Goal: Transaction & Acquisition: Obtain resource

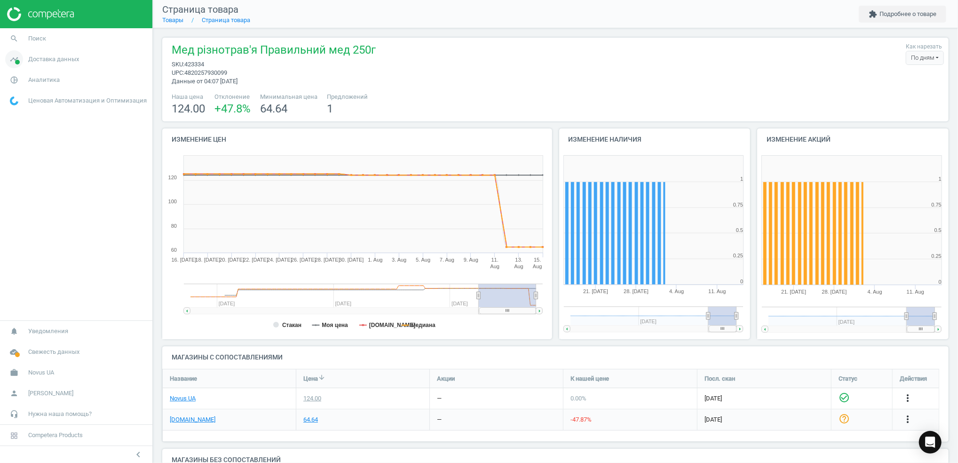
click at [40, 62] on span "Доставка данных" at bounding box center [53, 59] width 51 height 8
click at [41, 186] on span "Аналитика" at bounding box center [44, 185] width 32 height 8
click at [24, 116] on span "Товары" at bounding box center [20, 115] width 20 height 8
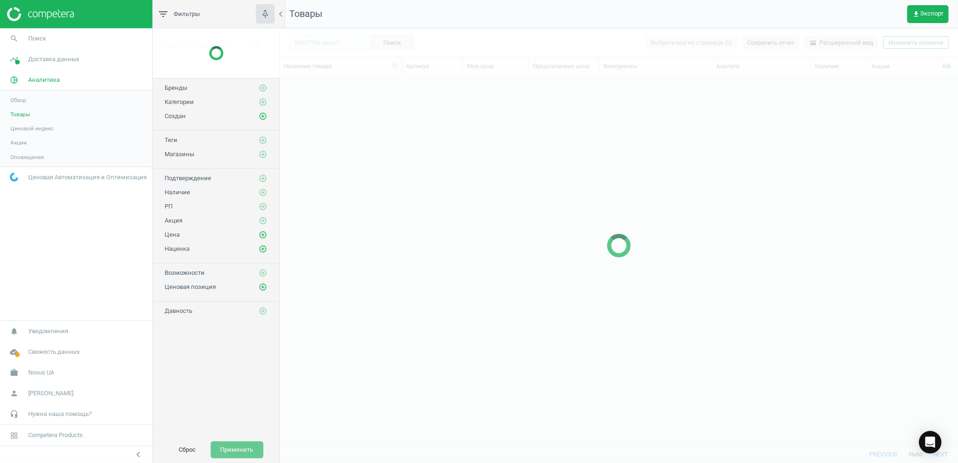
scroll to position [350, 668]
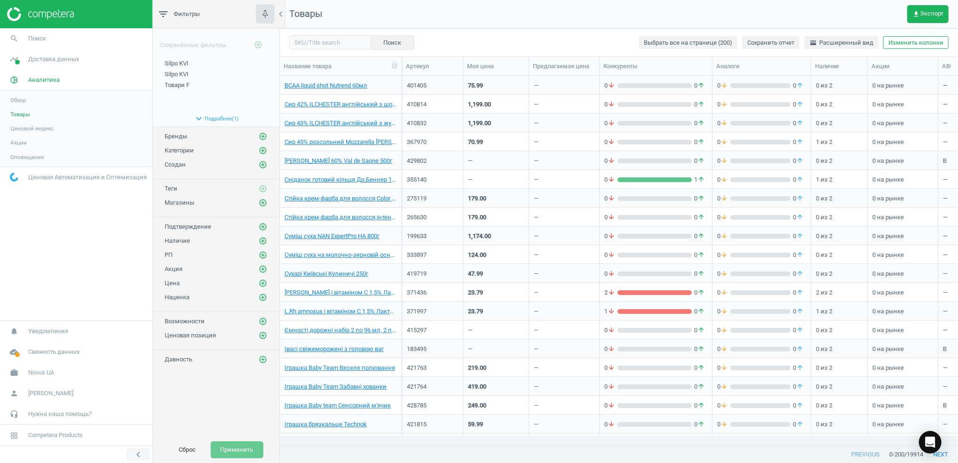
click at [132, 456] on button "chevron_left" at bounding box center [139, 454] width 24 height 12
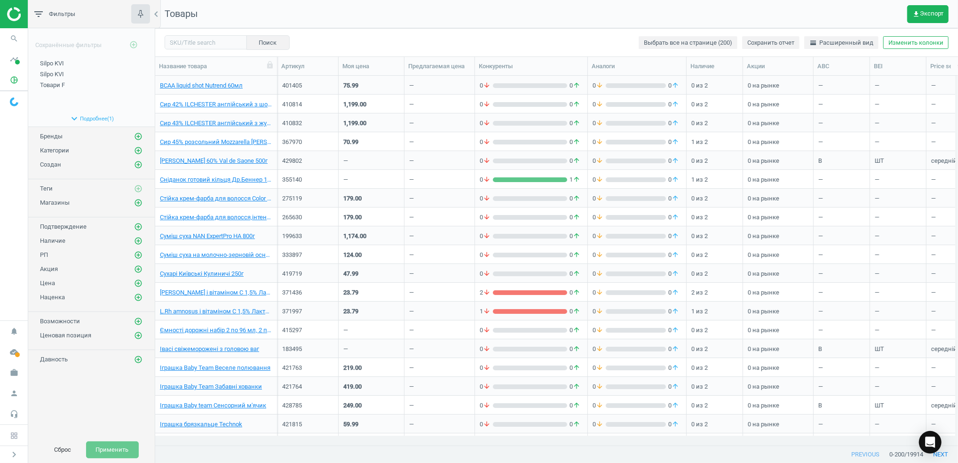
scroll to position [350, 793]
click at [936, 16] on span "get_app Экспорт" at bounding box center [928, 14] width 31 height 8
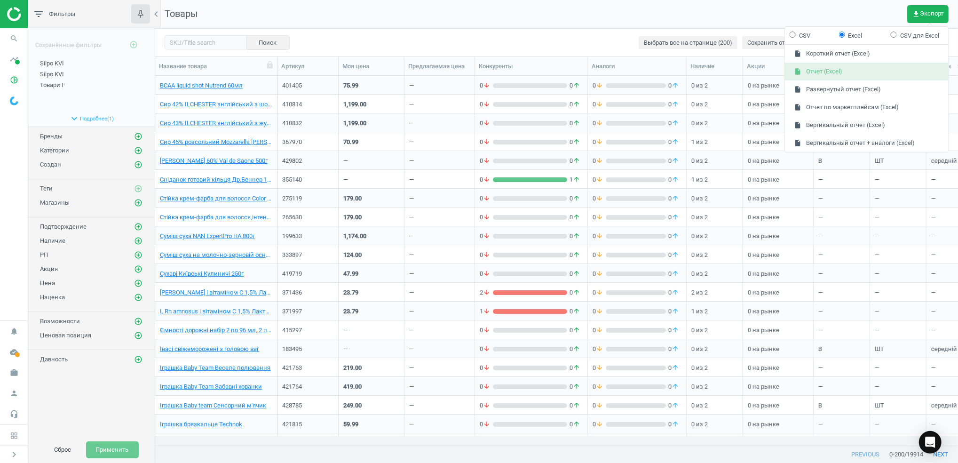
click at [818, 75] on button "insert_drive_file Отчет (Excel)" at bounding box center [867, 72] width 164 height 18
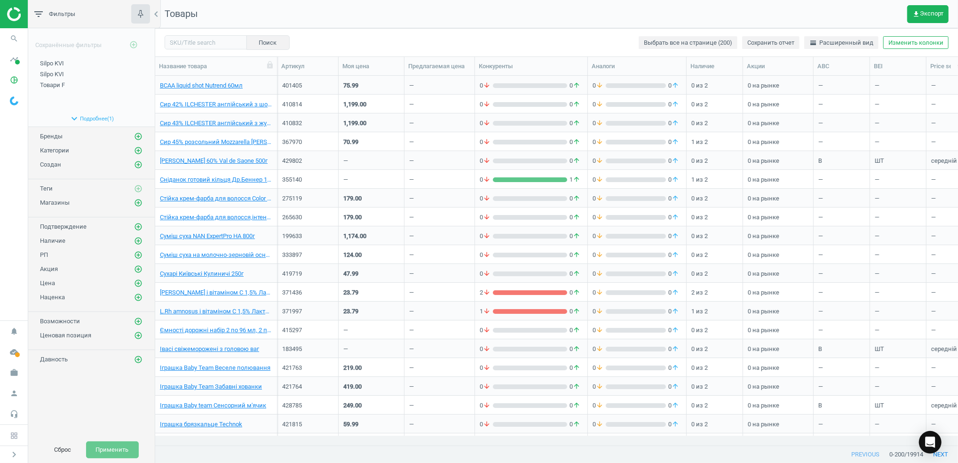
click at [604, 10] on nav "Товары get_app Экспорт" at bounding box center [556, 14] width 803 height 28
click at [918, 16] on icon "get_app" at bounding box center [917, 14] width 8 height 8
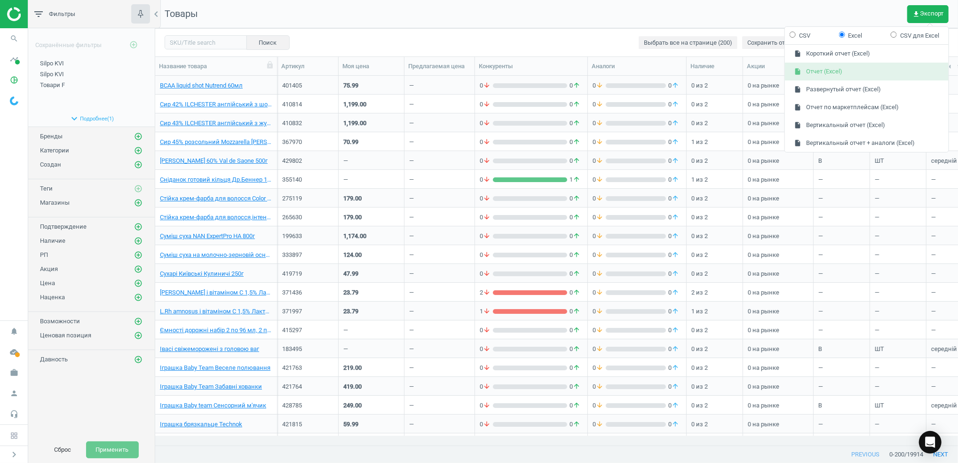
click at [857, 79] on button "insert_drive_file Отчет (Excel)" at bounding box center [867, 72] width 164 height 18
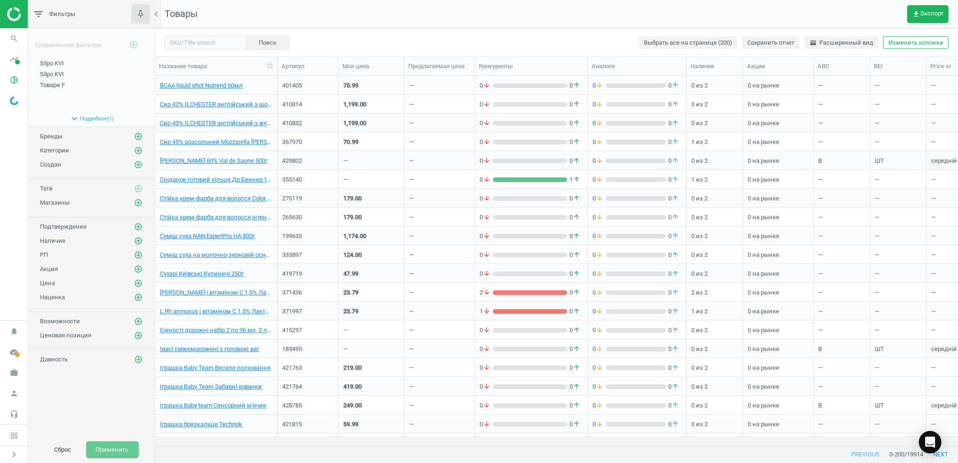
click at [538, 31] on div "Поиск Выбрать все на странице (200) Сохранить отчет horizontal_split Расширенны…" at bounding box center [556, 42] width 803 height 28
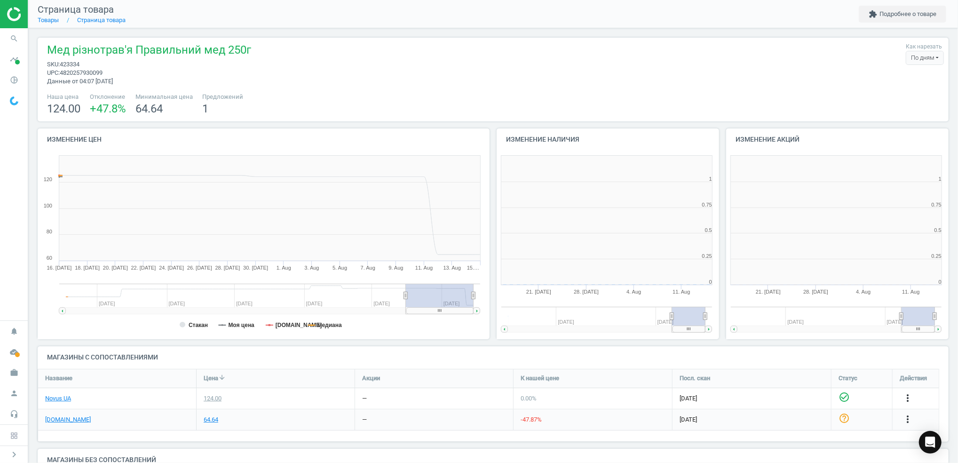
scroll to position [207, 239]
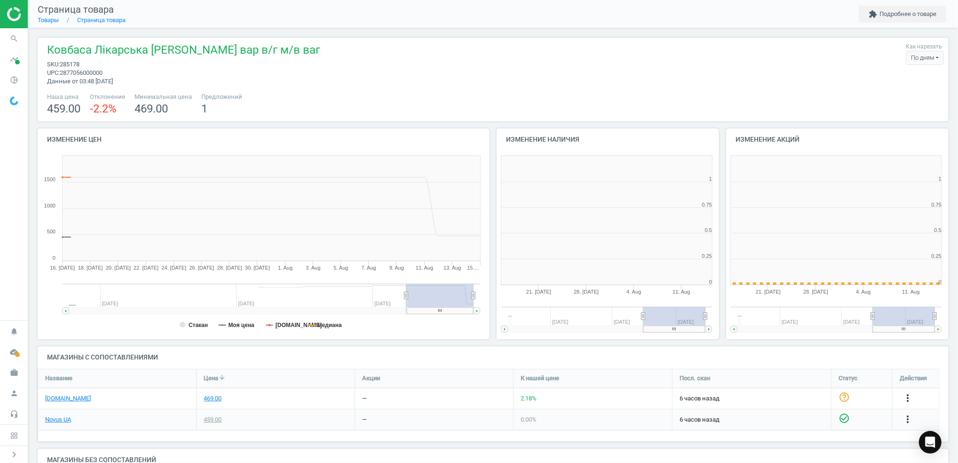
scroll to position [207, 239]
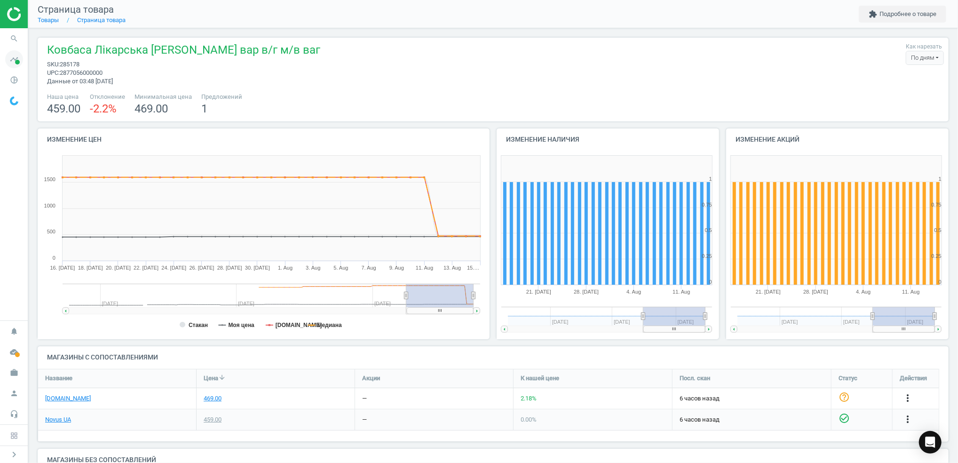
click at [13, 55] on icon "timeline" at bounding box center [14, 59] width 18 height 18
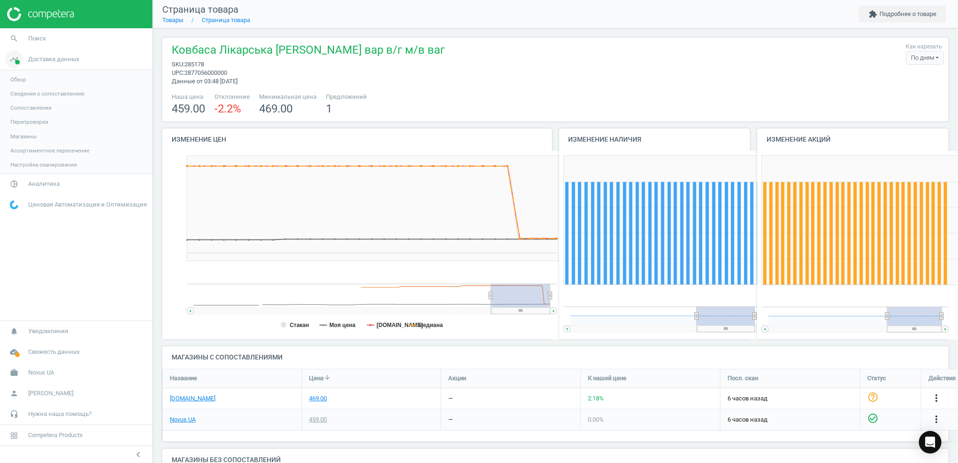
scroll to position [0, 0]
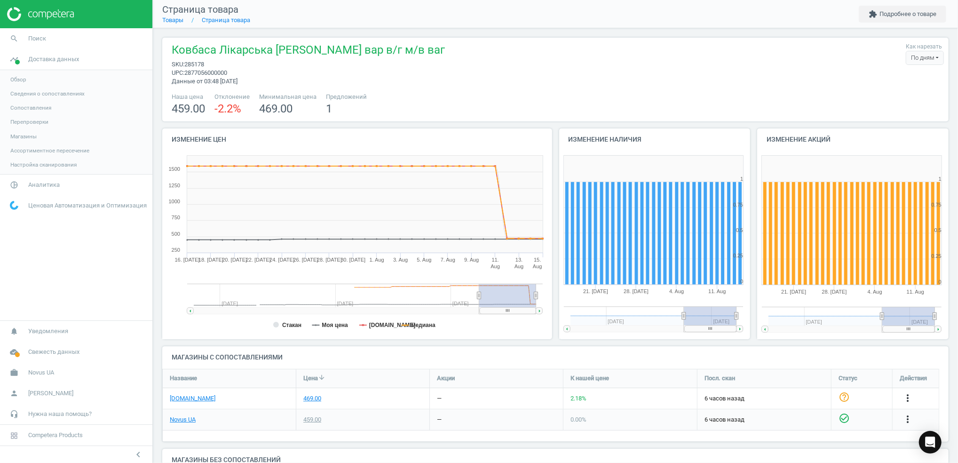
click at [24, 78] on span "Обзор" at bounding box center [18, 80] width 16 height 8
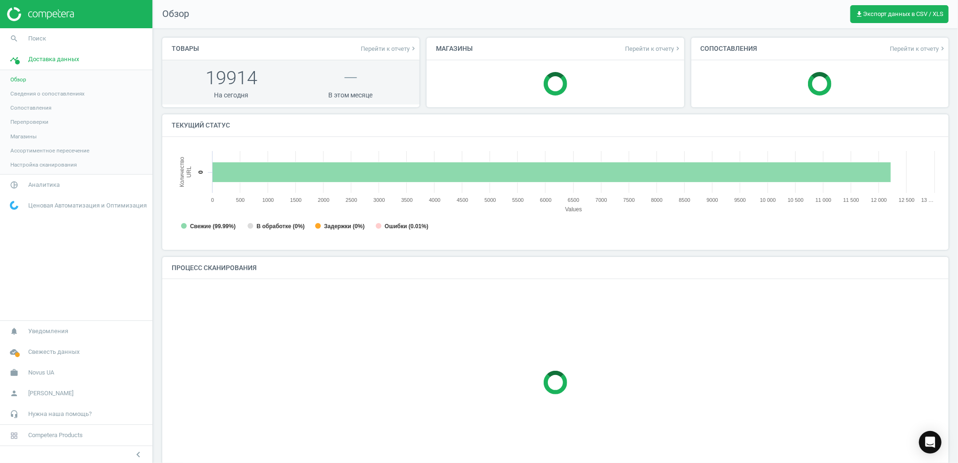
scroll to position [5, 4]
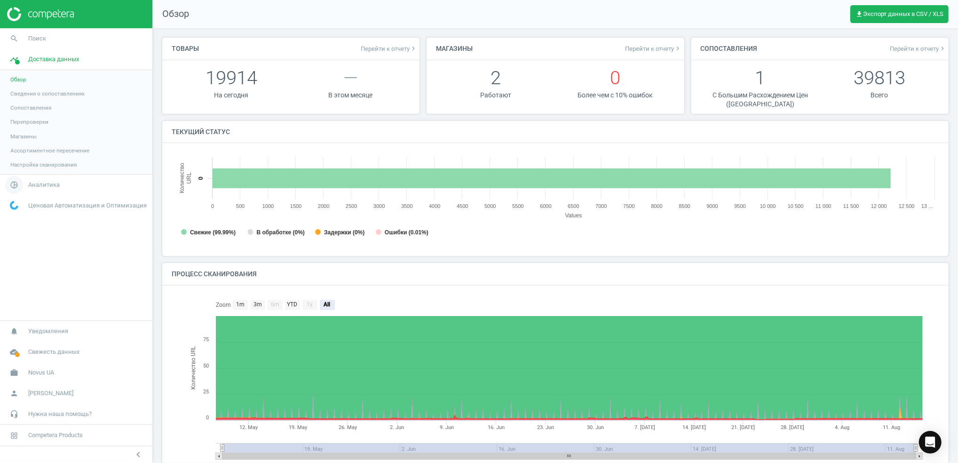
click at [30, 190] on link "pie_chart_outlined Аналитика" at bounding box center [76, 185] width 152 height 21
click at [16, 104] on link "Обзор" at bounding box center [76, 100] width 152 height 14
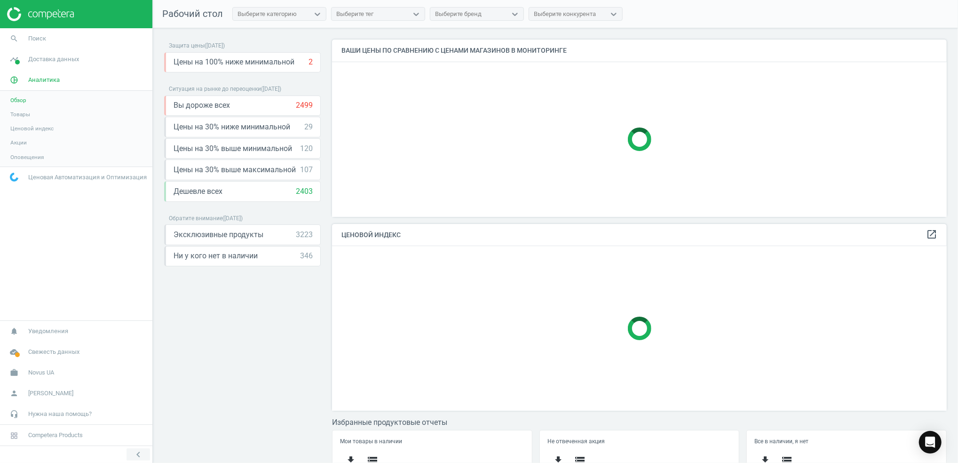
click at [130, 454] on button "chevron_left" at bounding box center [139, 454] width 24 height 12
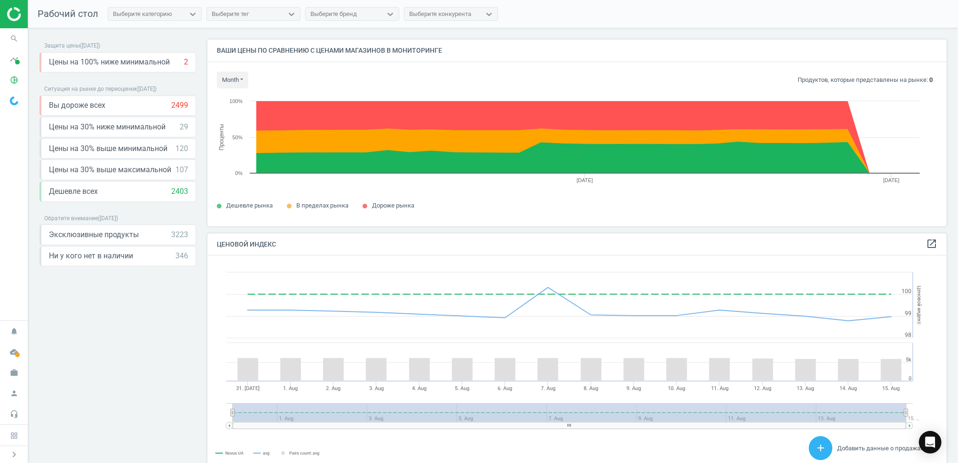
scroll to position [206, 749]
